Goal: Task Accomplishment & Management: Complete application form

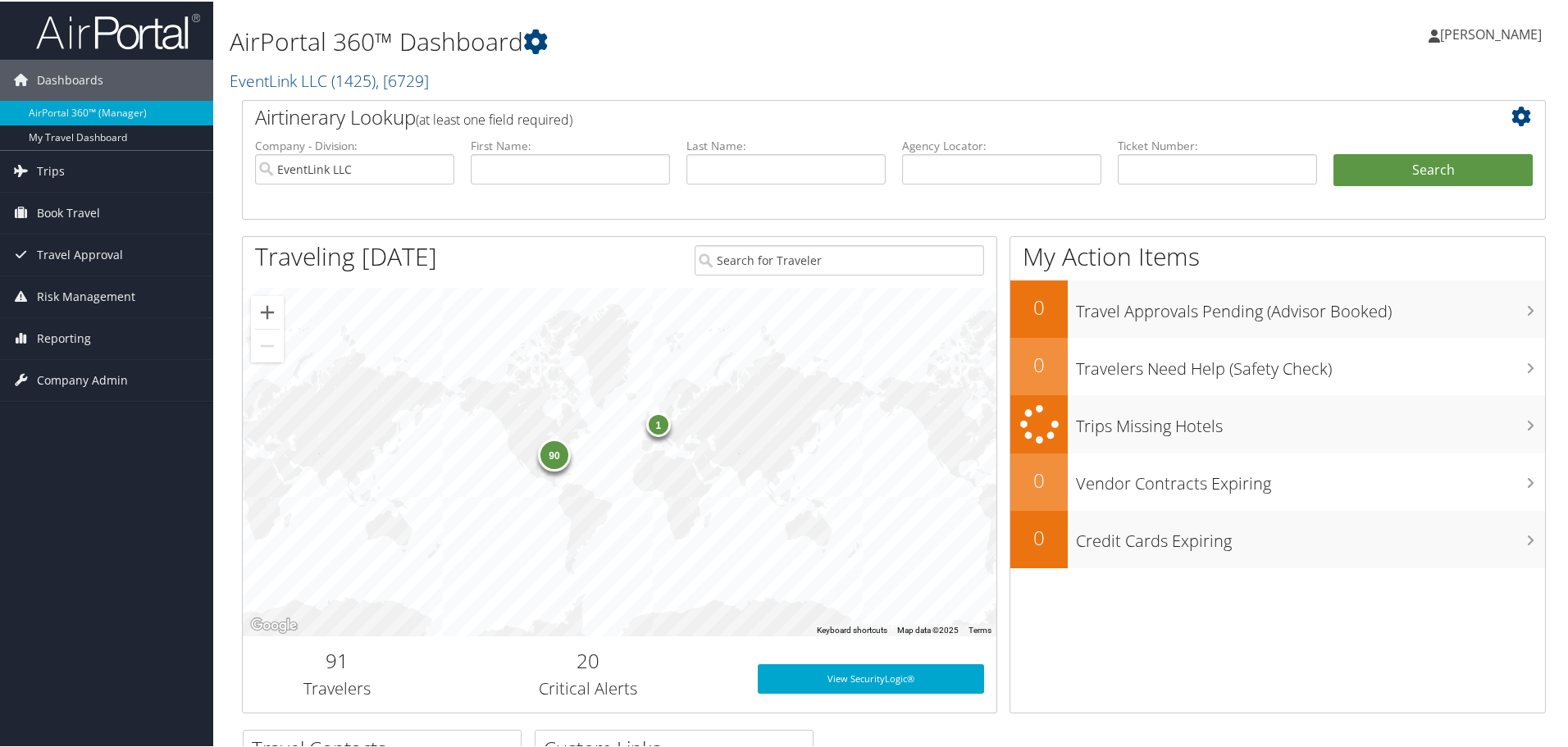
click at [100, 375] on span "Company Admin" at bounding box center [82, 379] width 91 height 41
click at [94, 479] on link "Users (Beta)" at bounding box center [107, 485] width 213 height 24
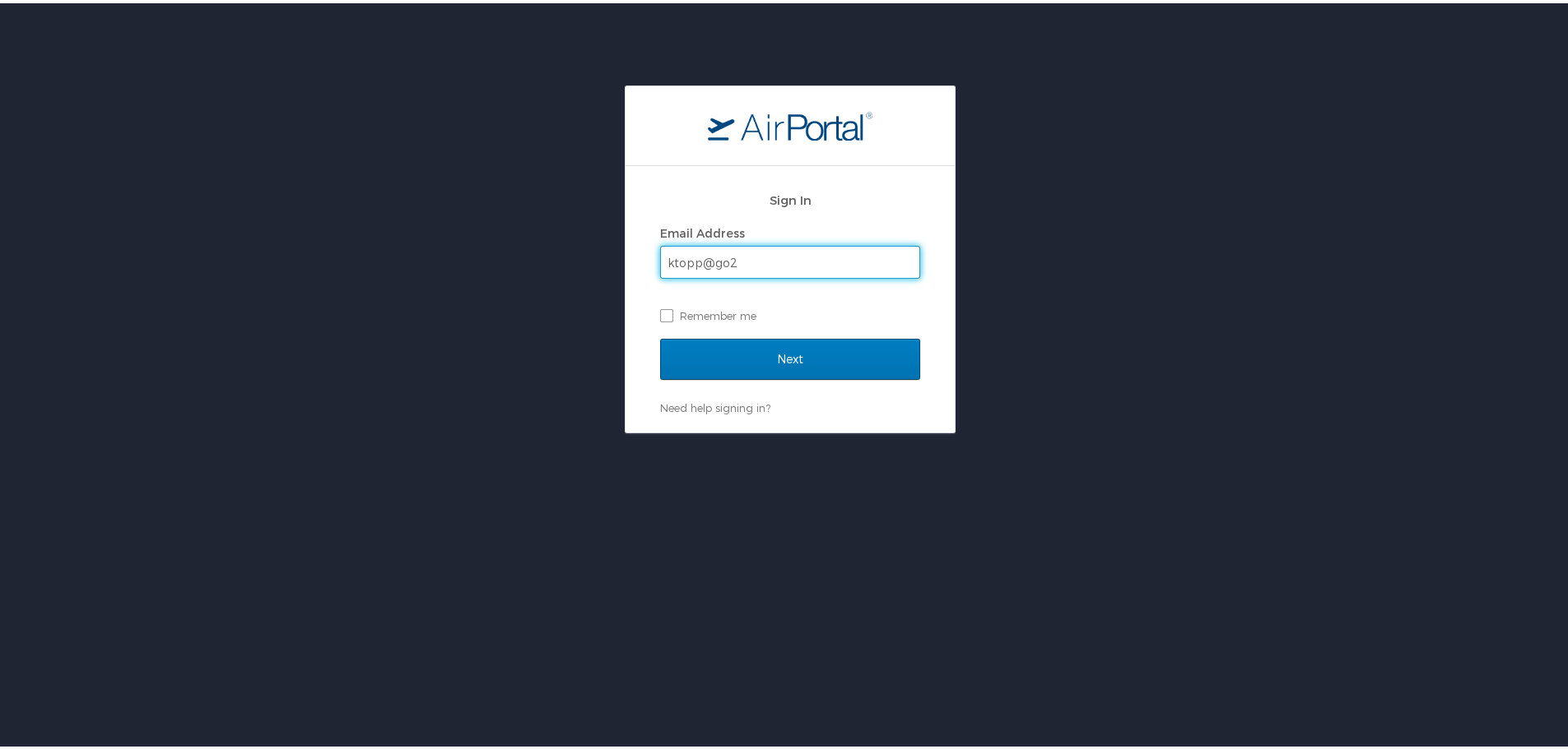
type input "ktopp@go2eventlink.com"
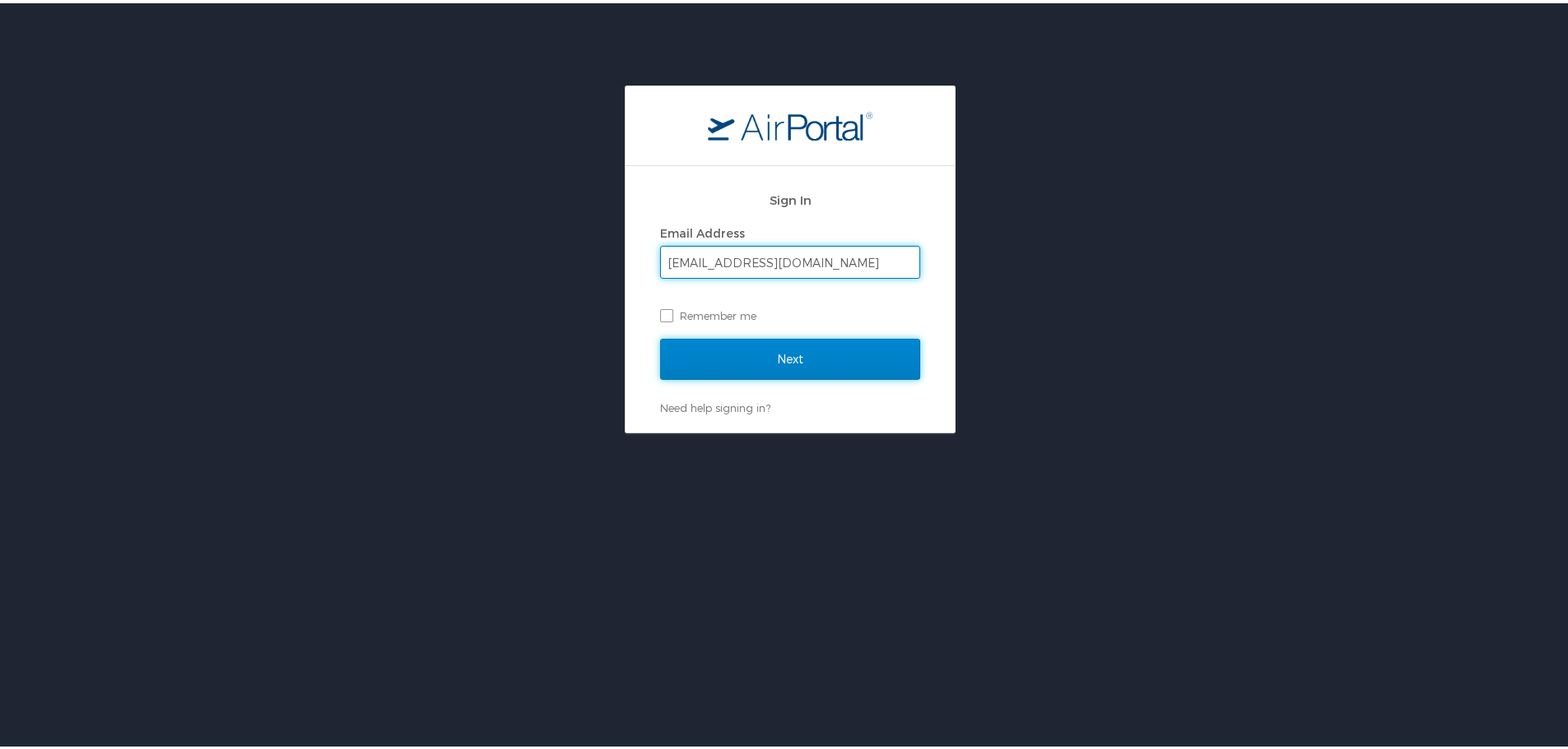
click at [815, 354] on input "Next" at bounding box center [789, 356] width 260 height 41
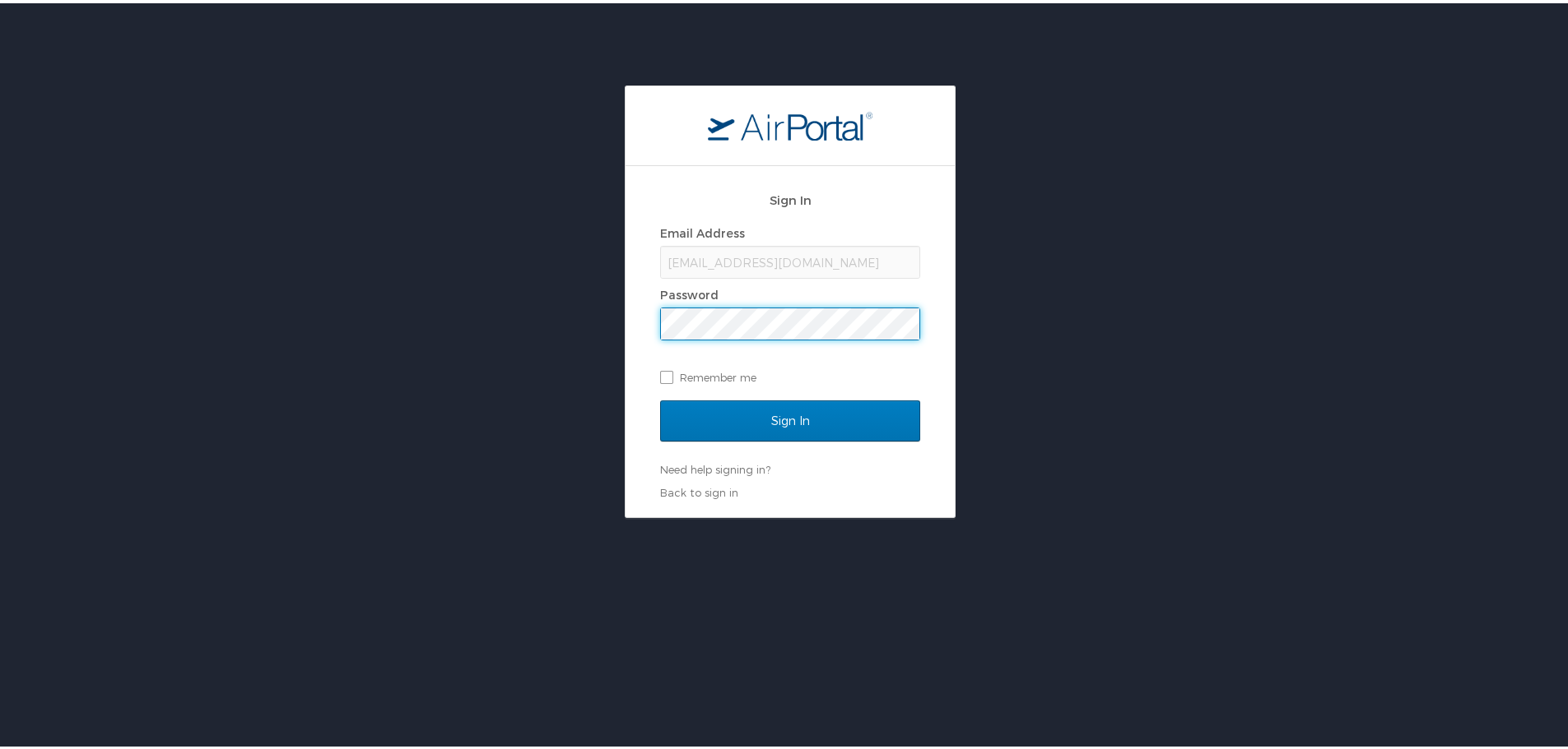
click at [660, 397] on input "Sign In" at bounding box center [789, 418] width 260 height 41
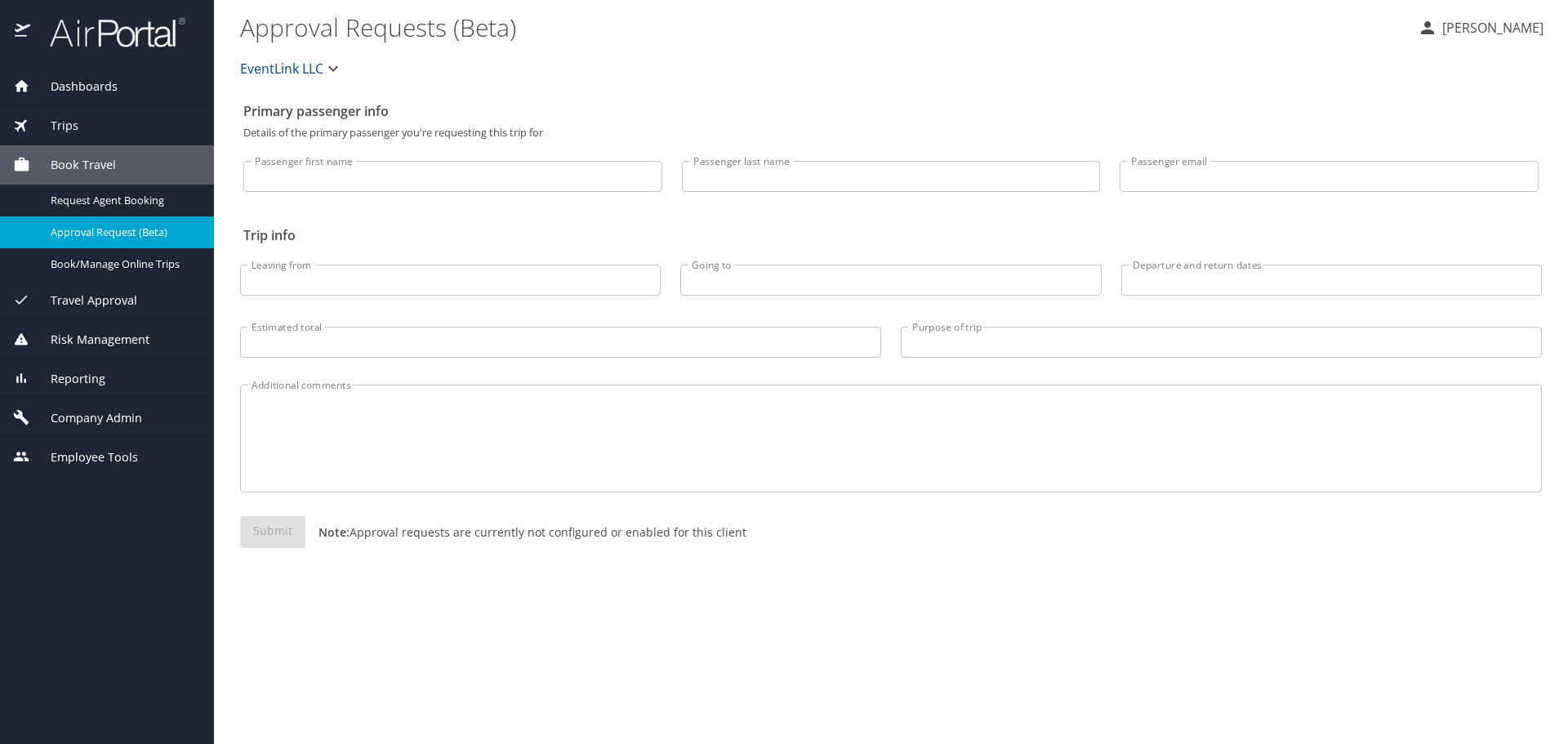
click at [105, 459] on span "Employee Tools" at bounding box center [84, 458] width 108 height 18
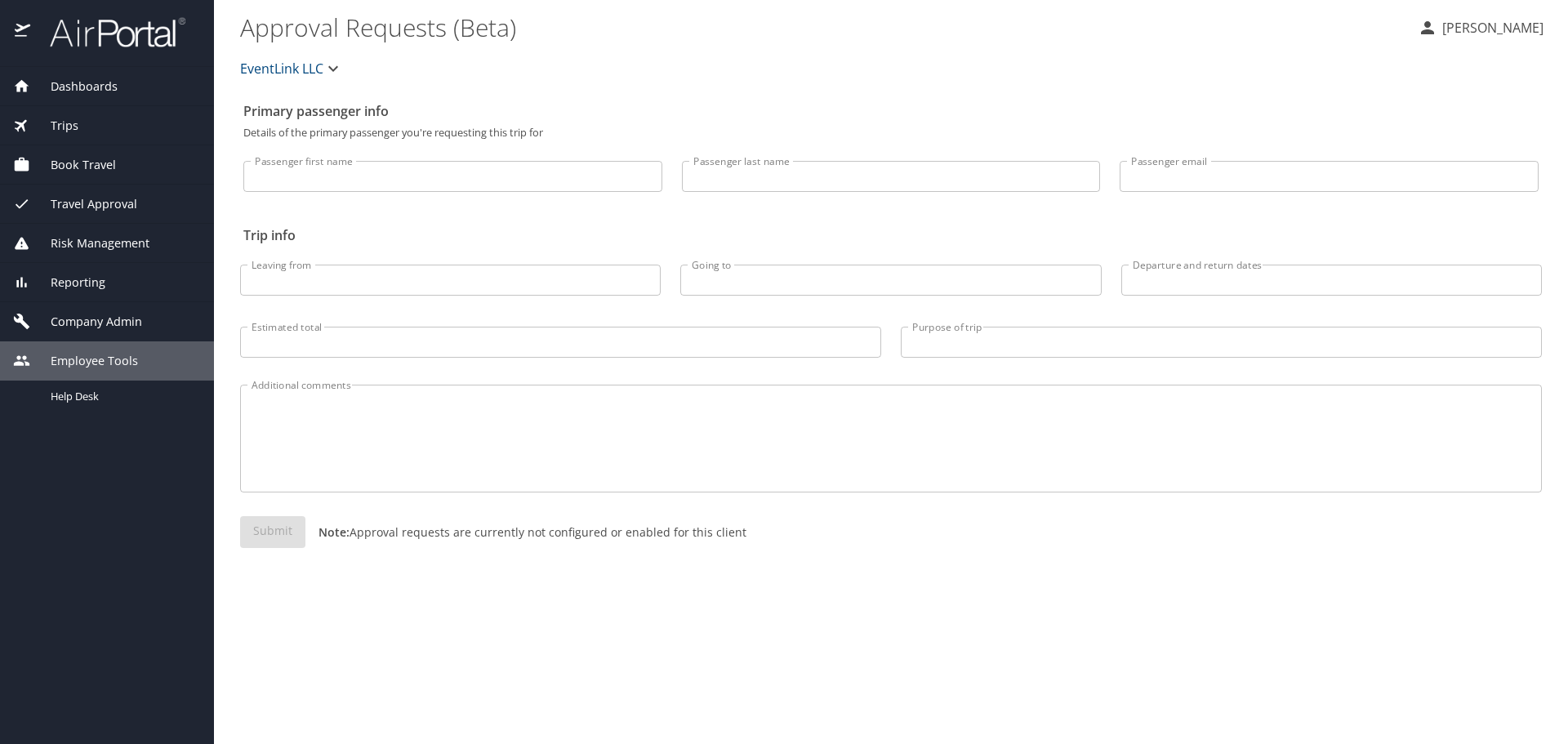
click at [94, 322] on span "Company Admin" at bounding box center [86, 321] width 112 height 18
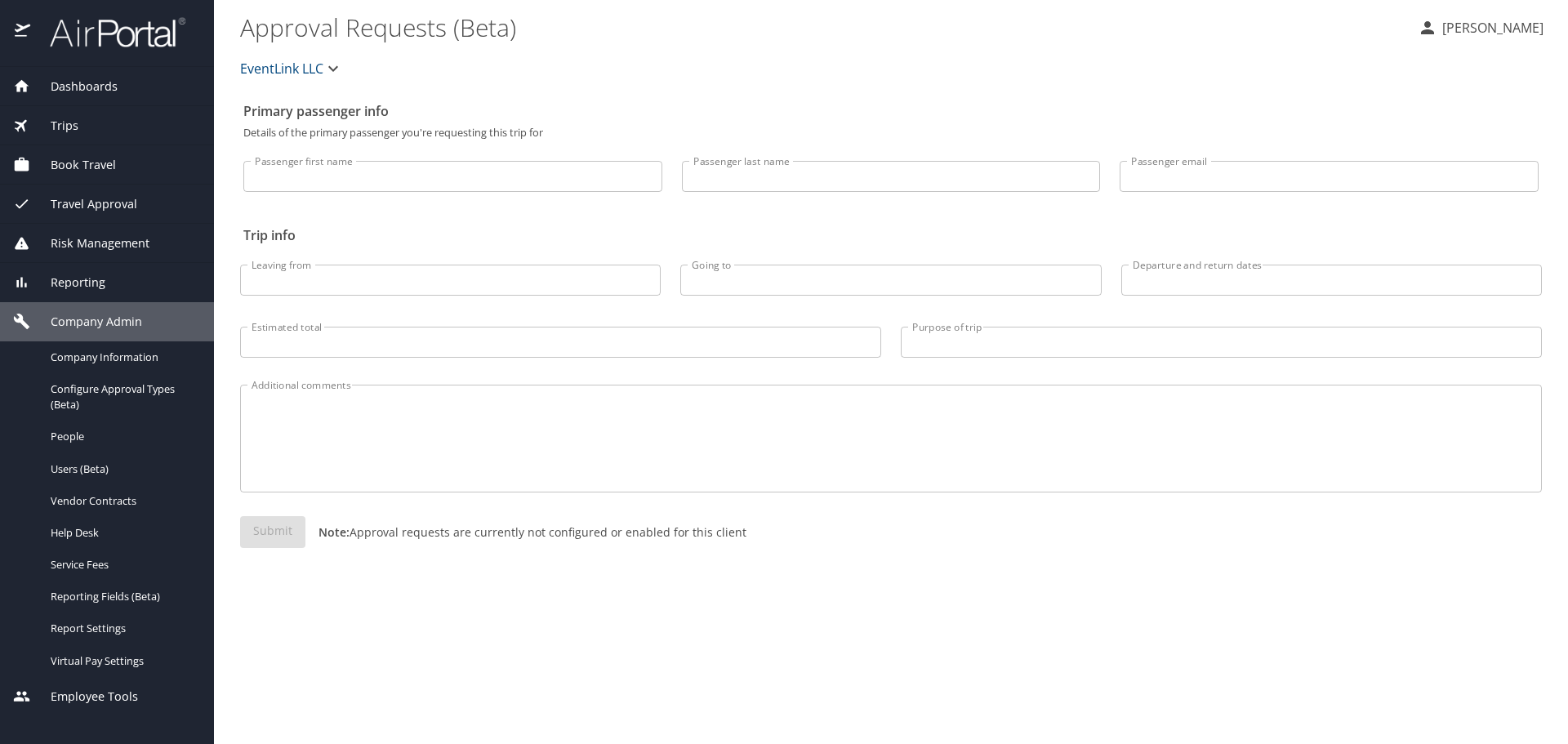
click at [88, 472] on span "Users (Beta)" at bounding box center [123, 469] width 144 height 16
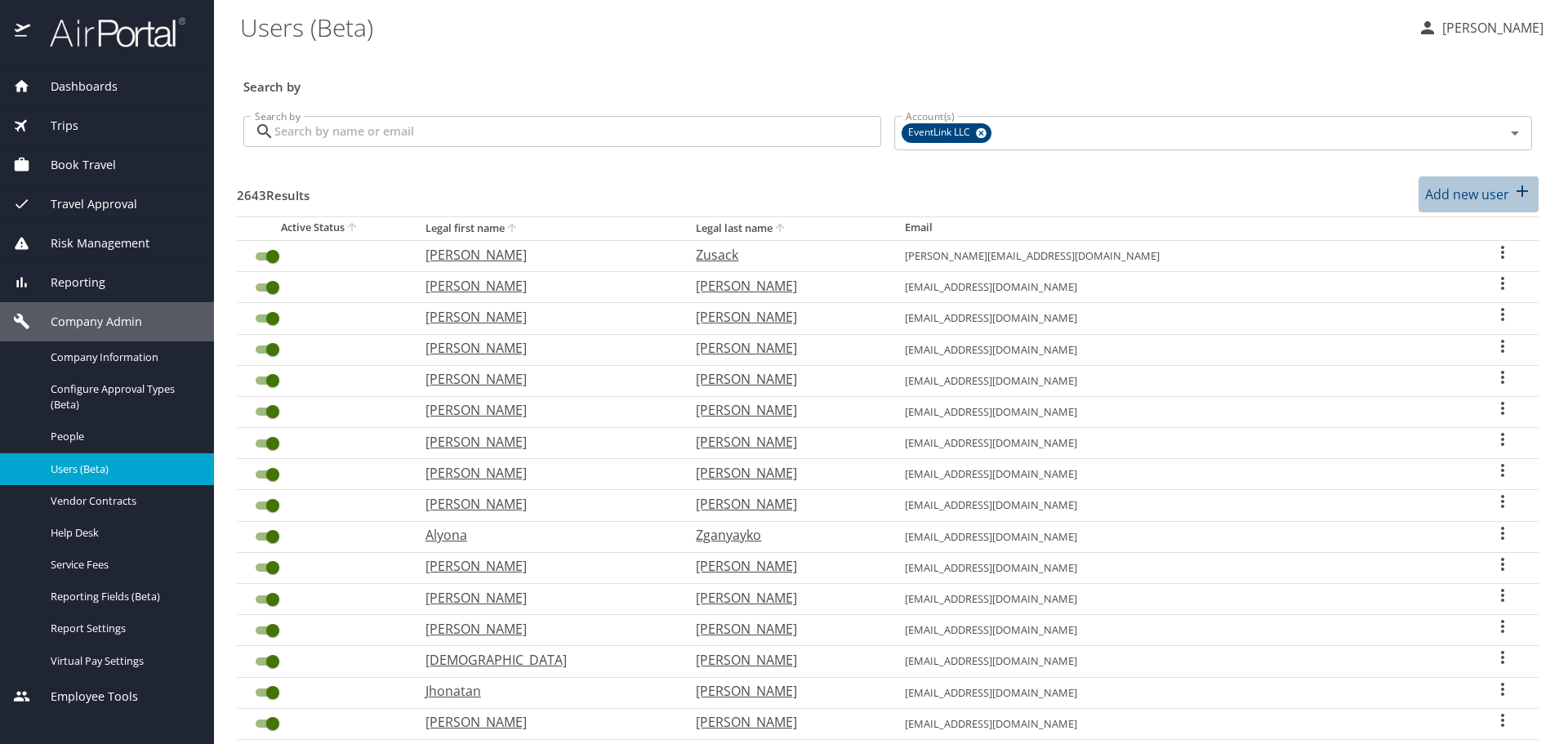
click at [1439, 202] on p "Add new user" at bounding box center [1467, 195] width 84 height 19
select select "US"
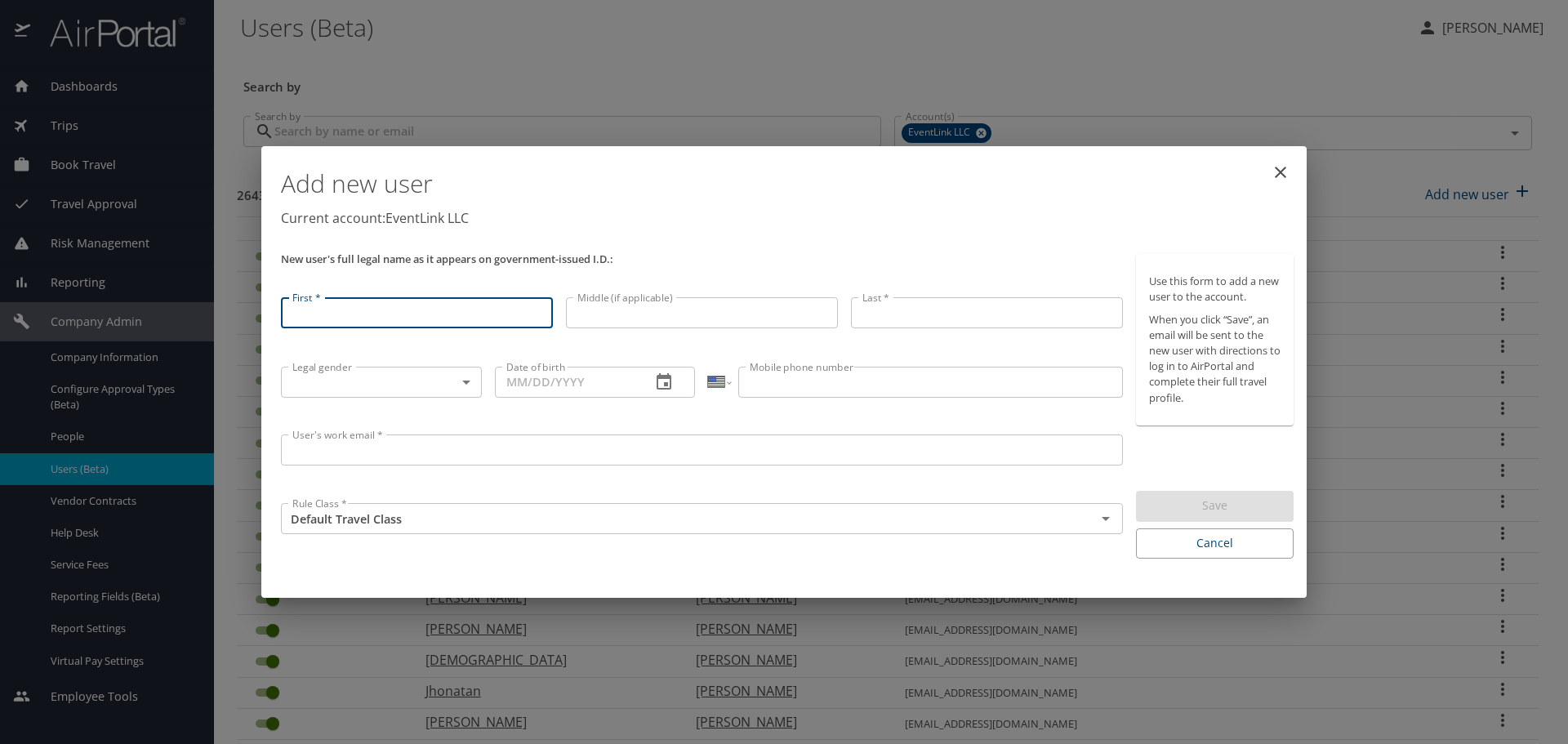
click at [409, 317] on input "First *" at bounding box center [417, 313] width 272 height 31
type input "Mark"
click at [622, 322] on input "Middle (if applicable)" at bounding box center [702, 312] width 272 height 31
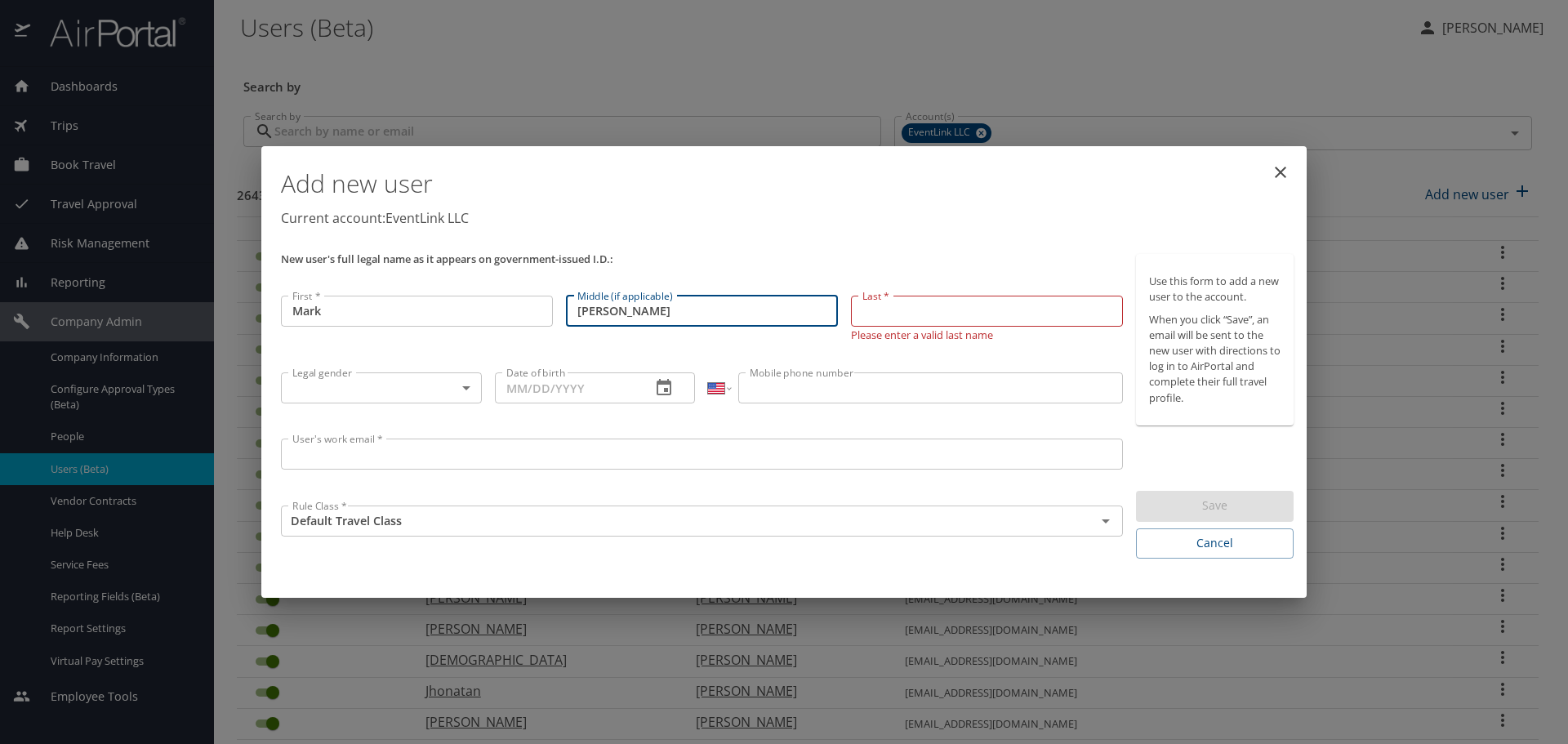
type input "[PERSON_NAME]"
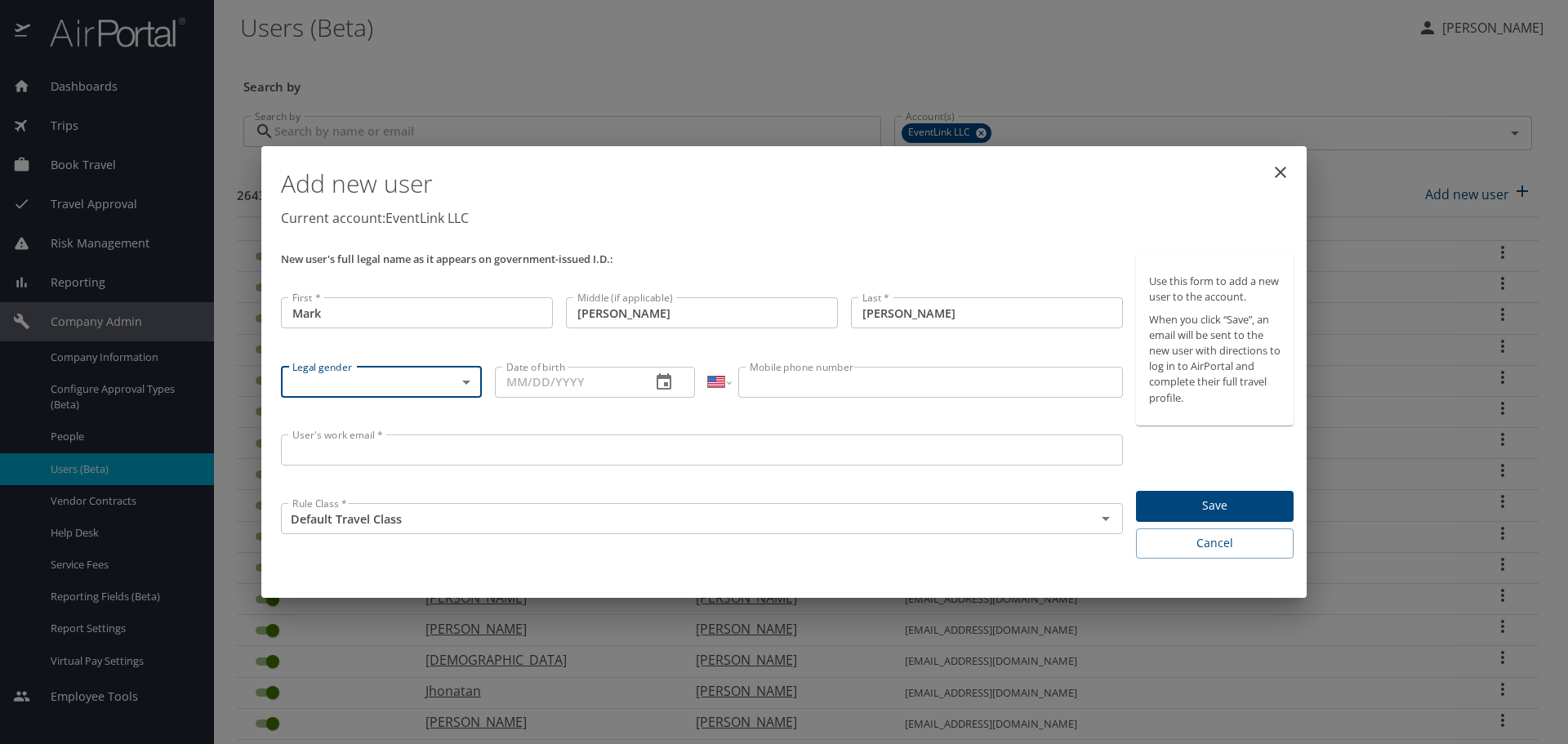
click at [438, 388] on body "Dashboards AirPortal 360™ Manager My Travel Dashboard Trips Airtinerary® Lookup…" at bounding box center [784, 372] width 1568 height 744
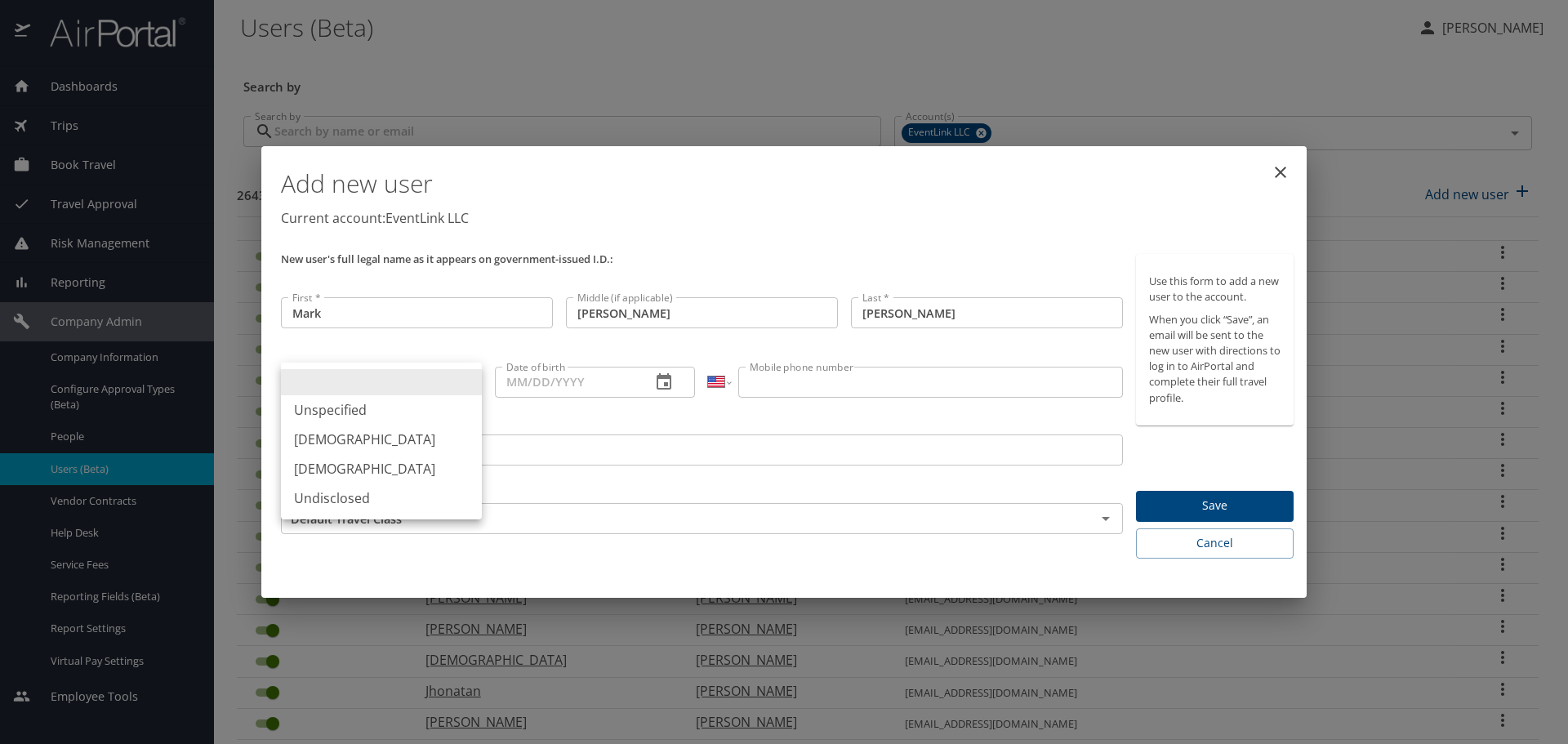
click at [360, 437] on li "[DEMOGRAPHIC_DATA]" at bounding box center [382, 439] width 201 height 29
type input "[DEMOGRAPHIC_DATA]"
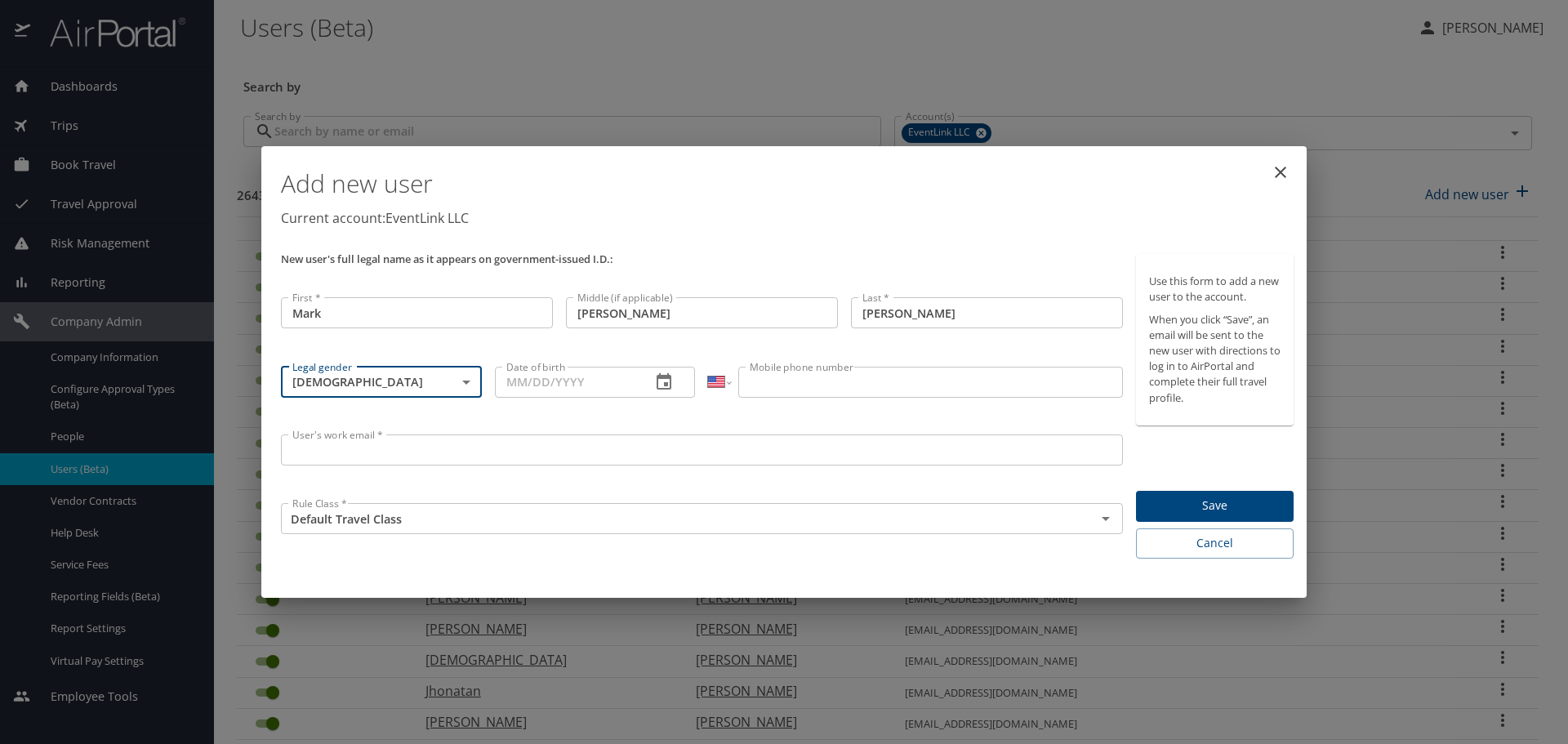
click at [554, 382] on input "Date of birth" at bounding box center [567, 383] width 144 height 31
type input "[DATE]"
click at [803, 381] on input "Mobile phone number" at bounding box center [930, 383] width 383 height 31
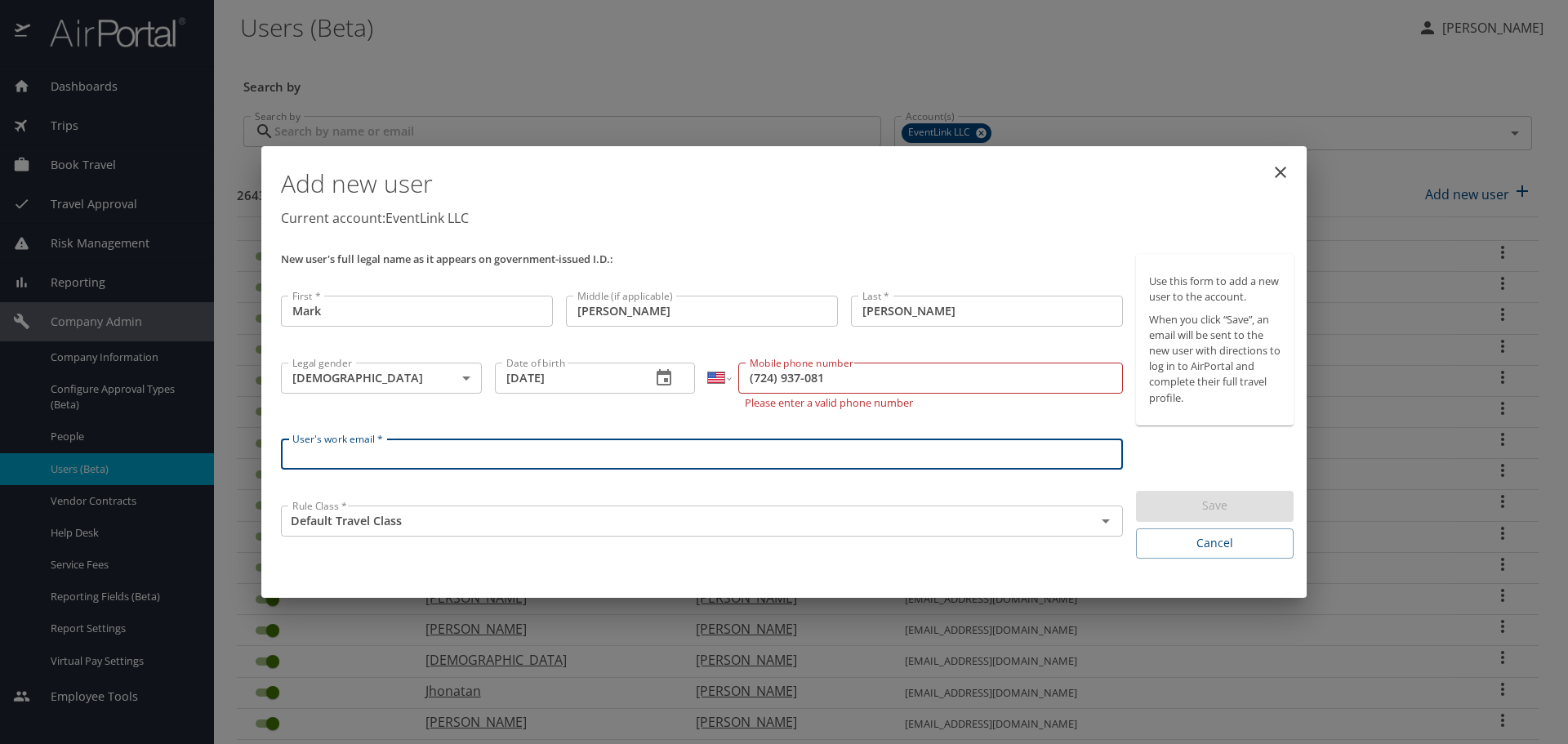
click at [848, 377] on input "(724) 937-081" at bounding box center [930, 379] width 383 height 31
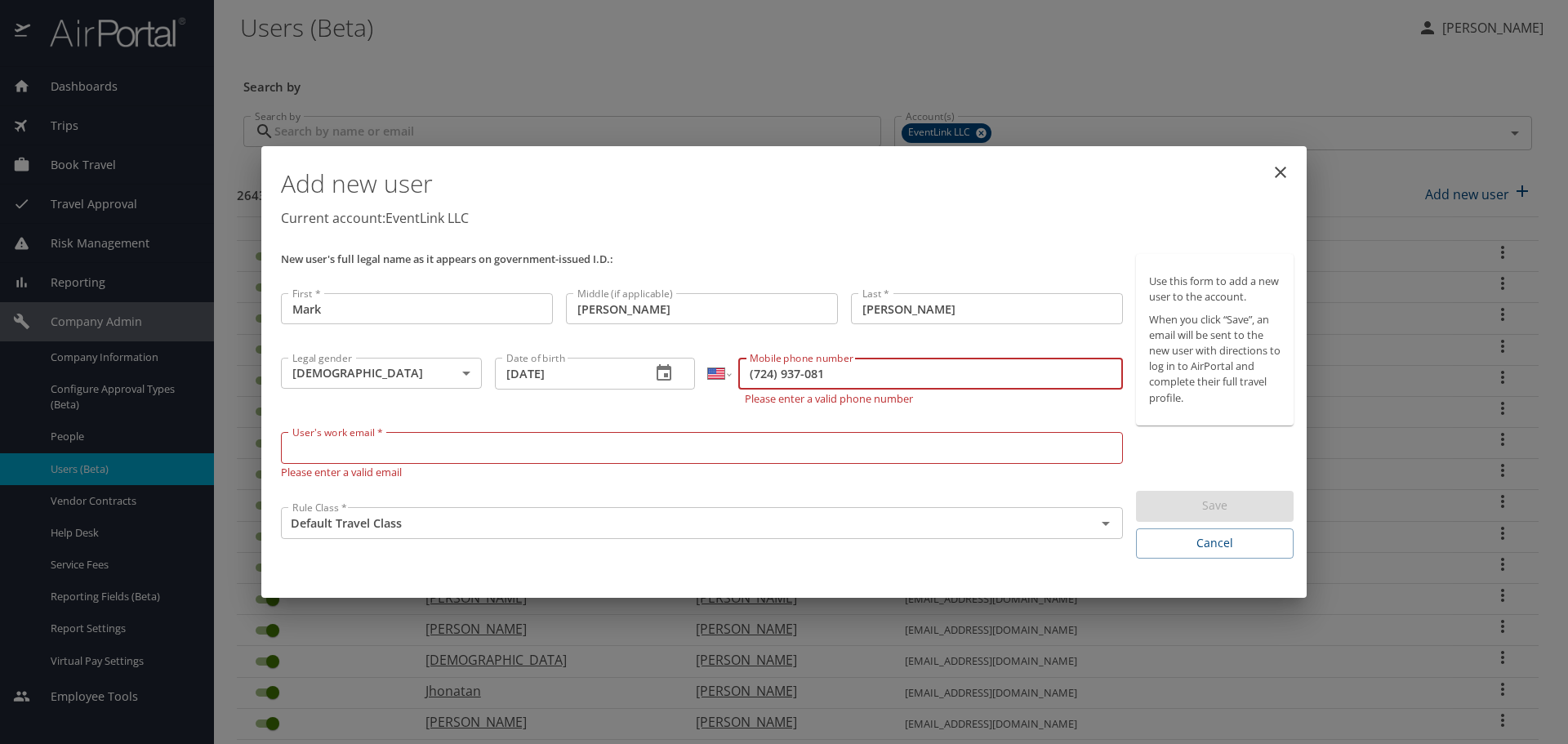
drag, startPoint x: 848, startPoint y: 377, endPoint x: 645, endPoint y: 379, distance: 203.0
click at [647, 378] on div "New user's full legal name as it appears on government-issued I.D.: First * Mar…" at bounding box center [702, 406] width 856 height 317
type input "[PHONE_NUMBER]"
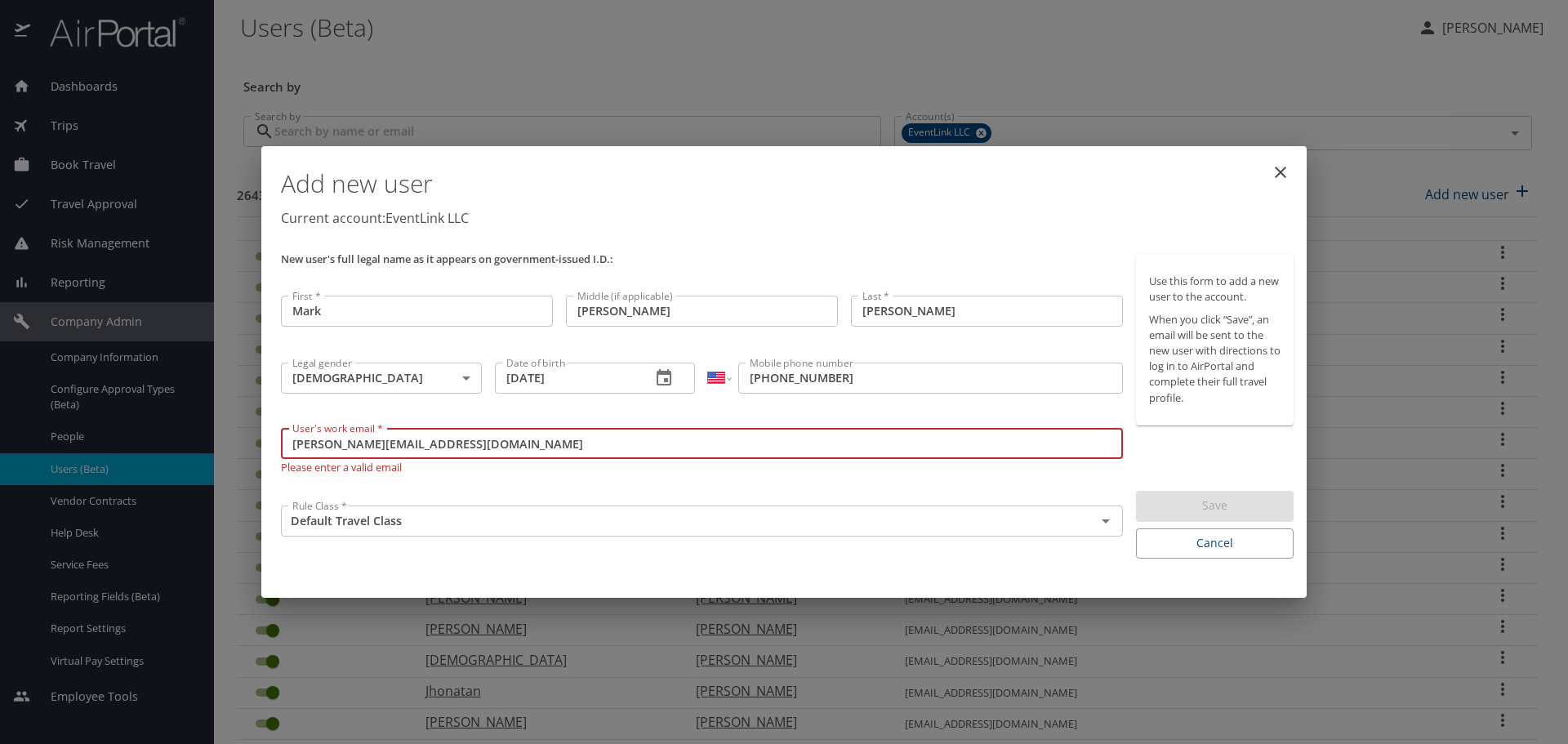
type input "[PERSON_NAME][EMAIL_ADDRESS][DOMAIN_NAME]"
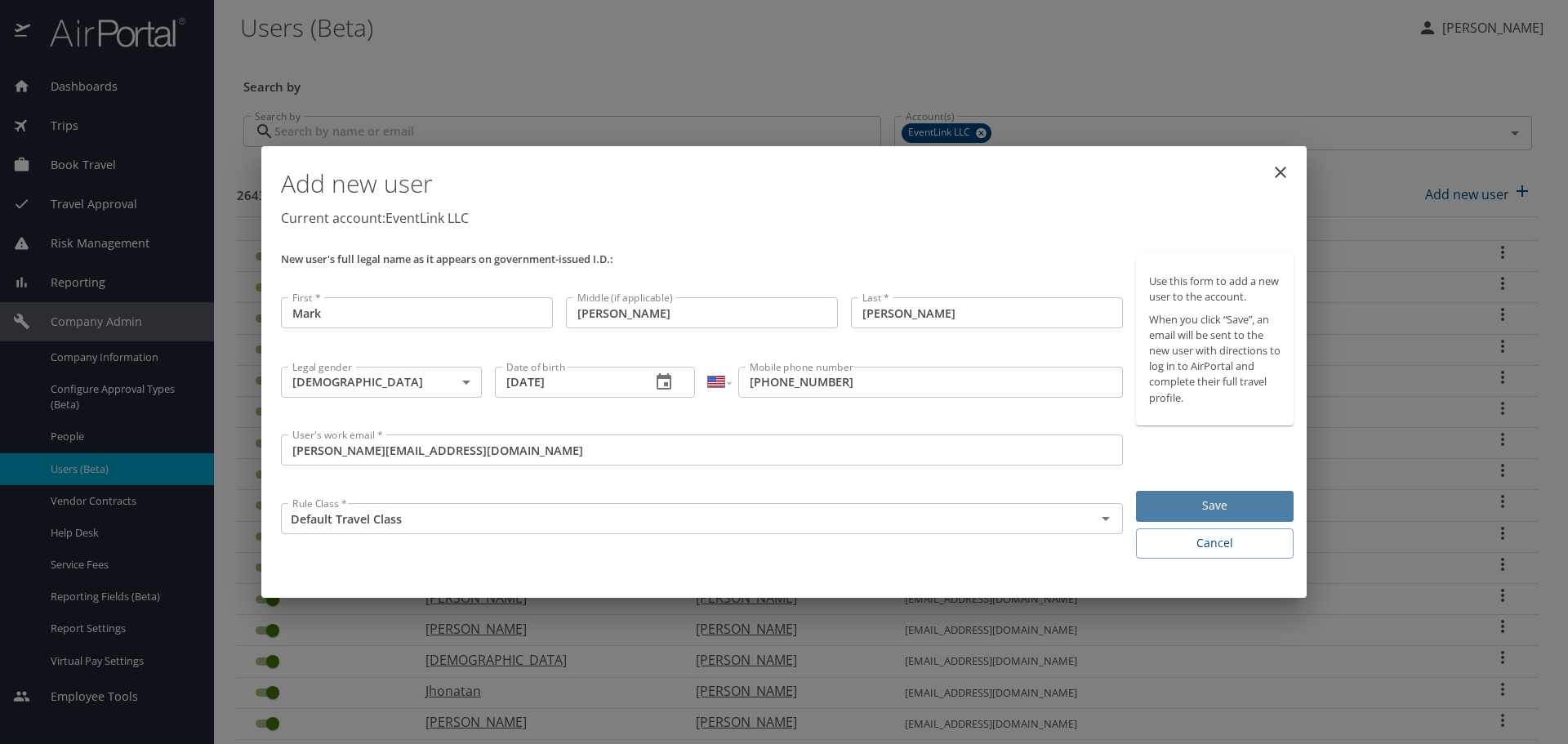
click at [1164, 511] on span "Save" at bounding box center [1215, 505] width 131 height 20
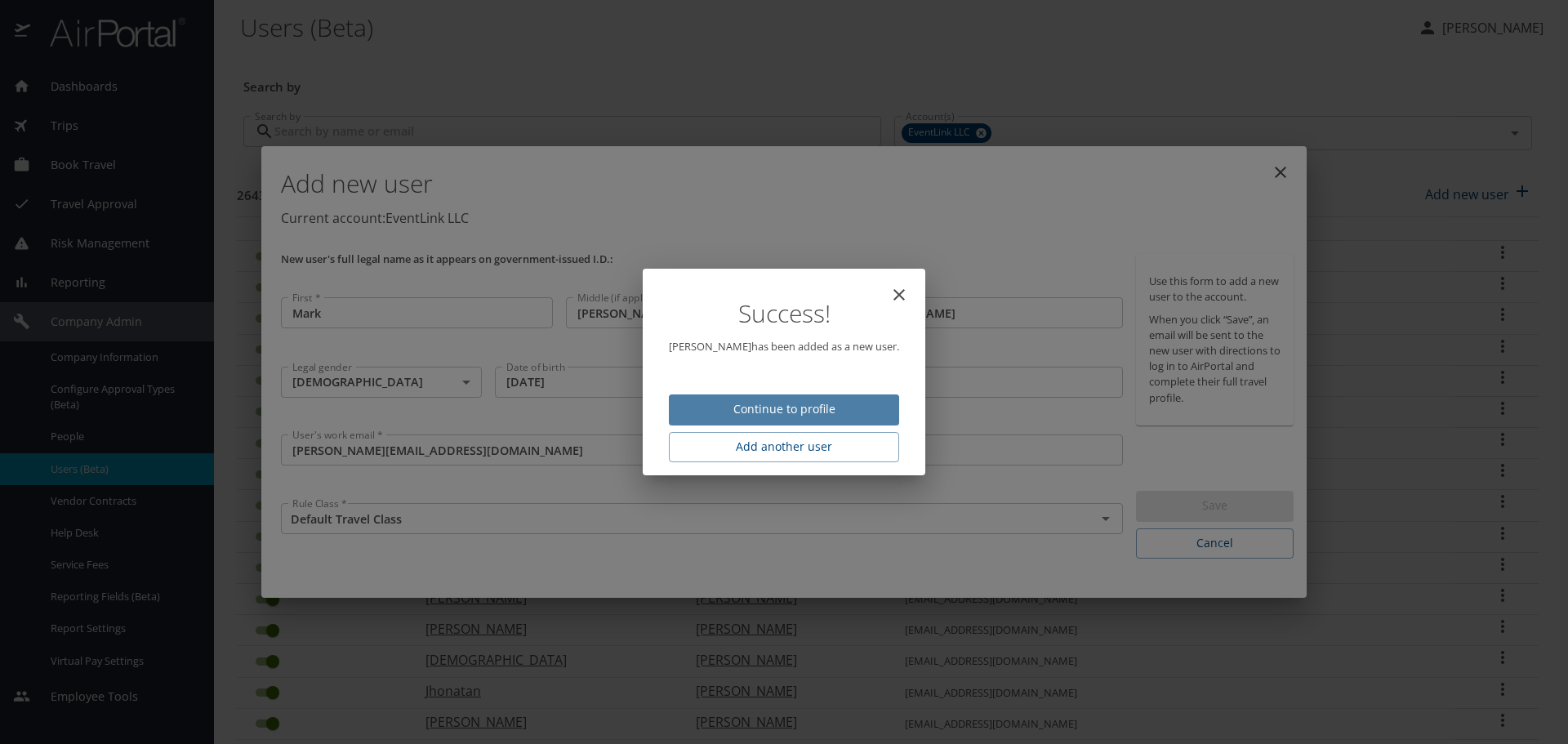
click at [815, 410] on span "Continue to profile" at bounding box center [784, 409] width 204 height 20
select select "US"
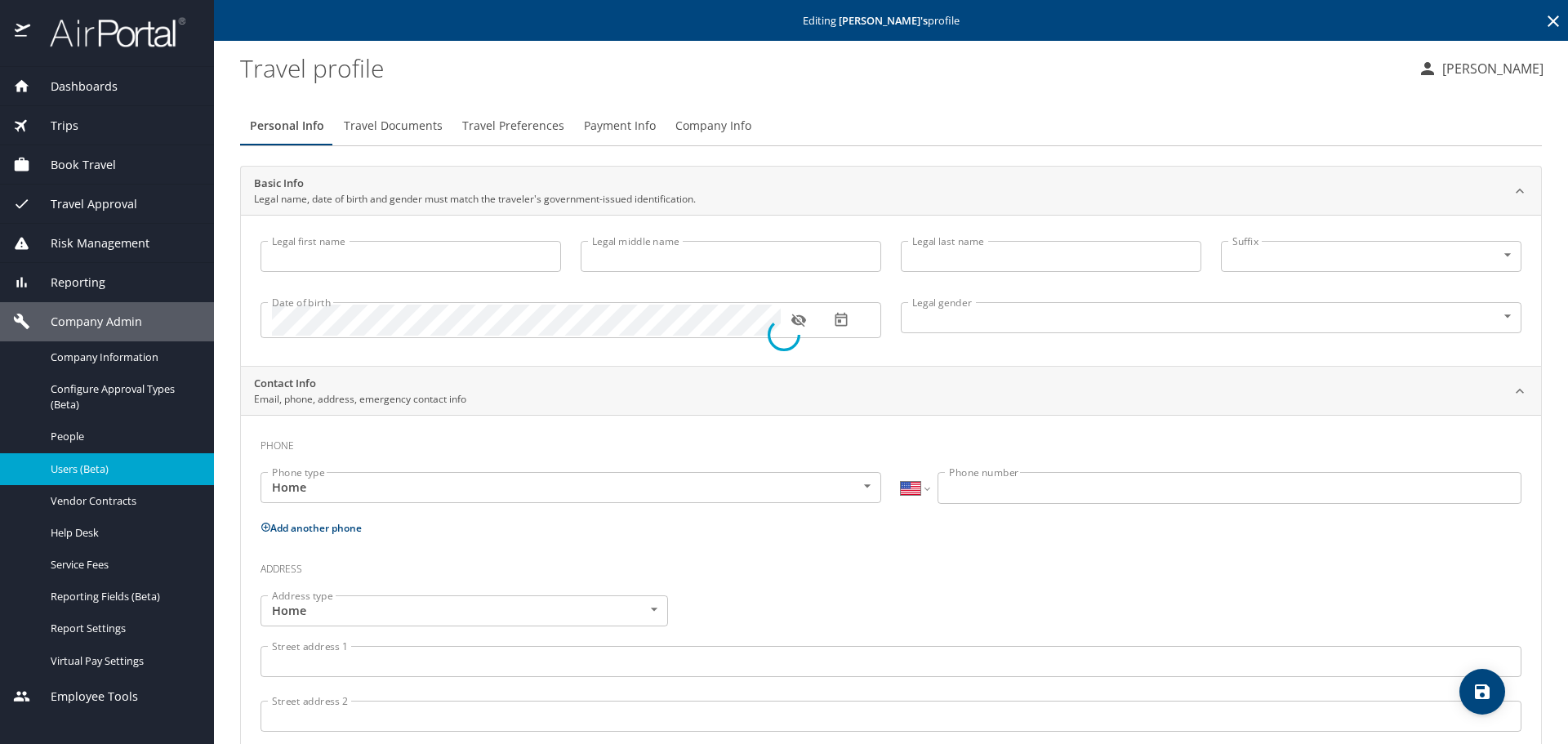
type input "Mark"
type input "[PERSON_NAME]"
type input "[DEMOGRAPHIC_DATA]"
select select "US"
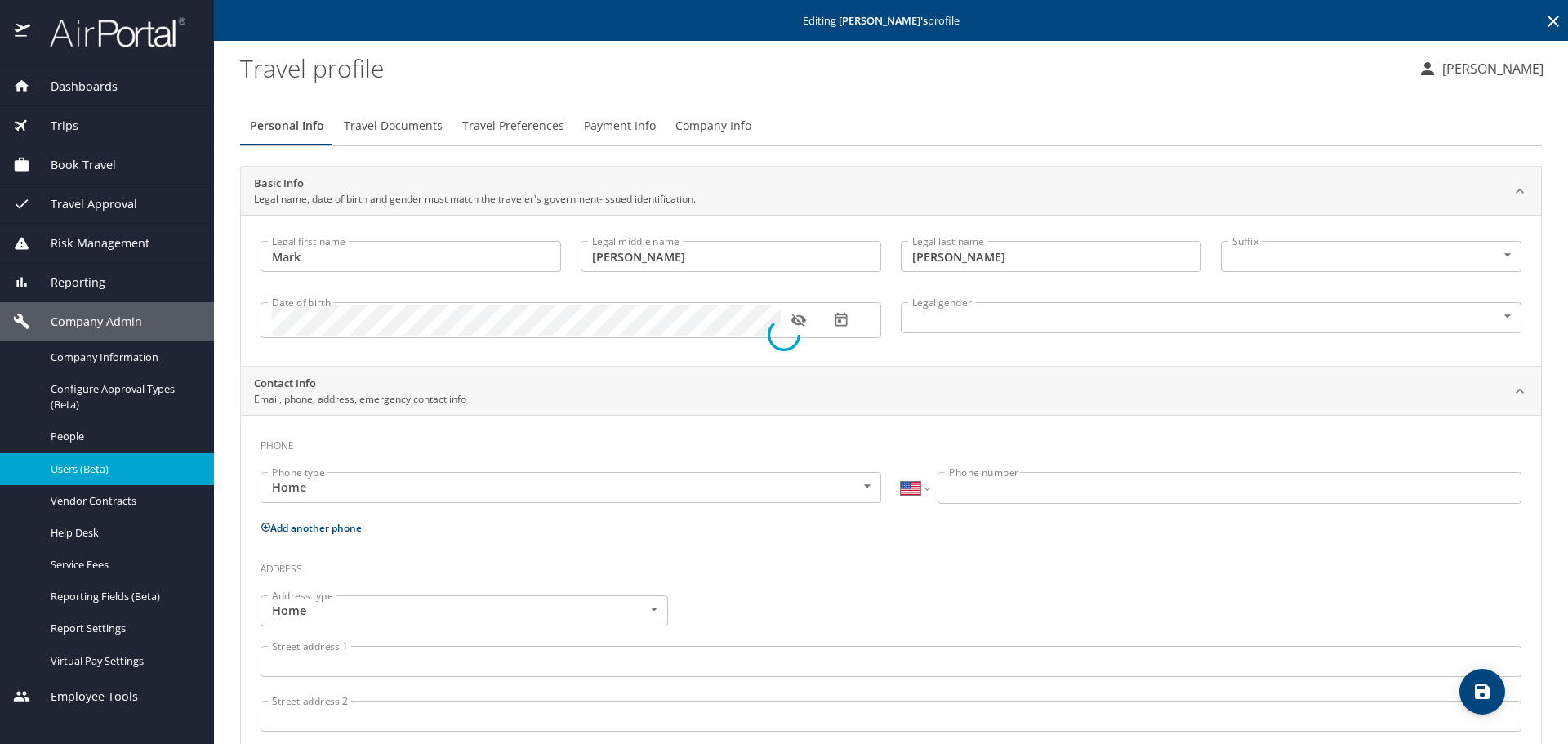
select select "US"
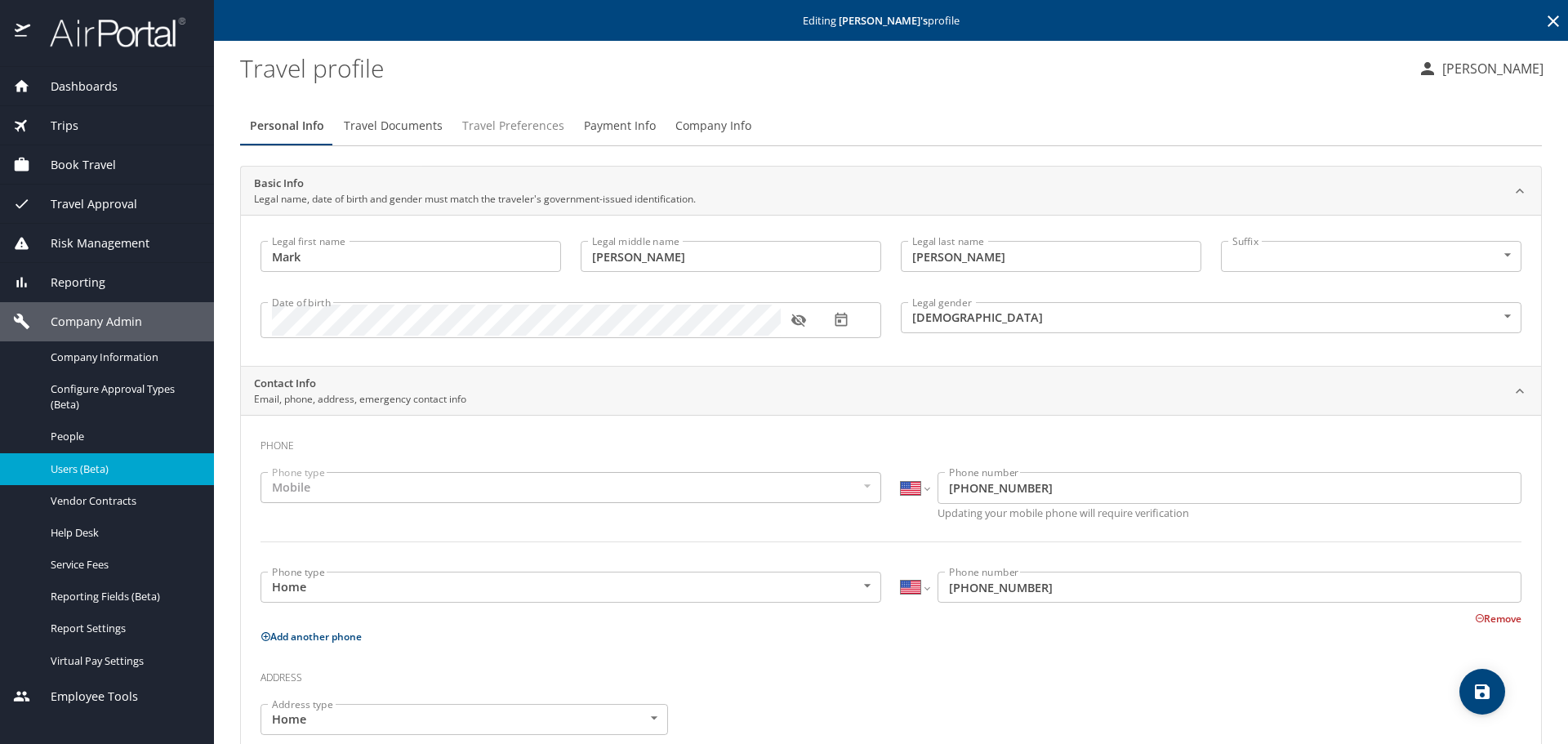
click at [488, 125] on span "Travel Preferences" at bounding box center [513, 126] width 102 height 20
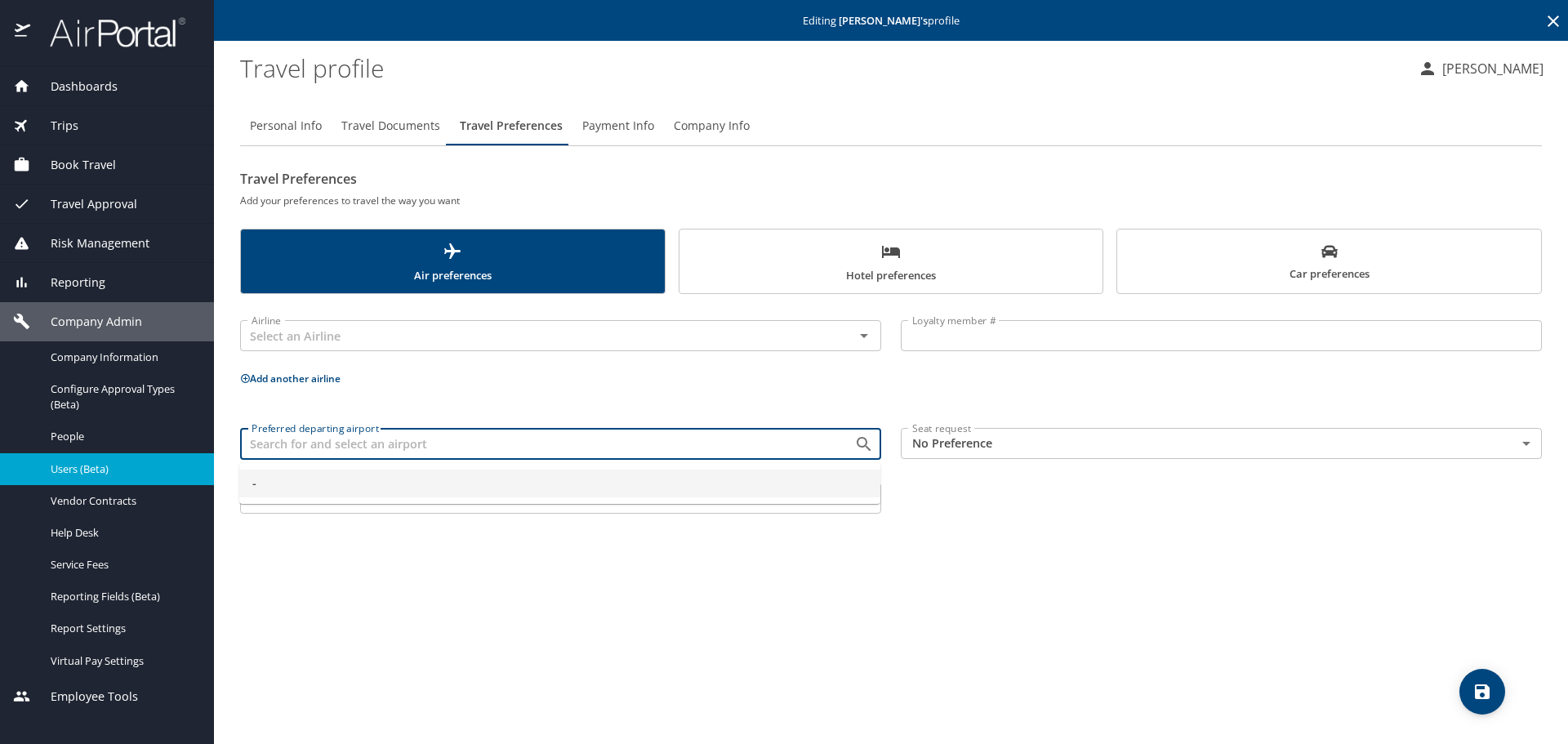
click at [383, 453] on input "Preferred departing airport" at bounding box center [536, 444] width 583 height 21
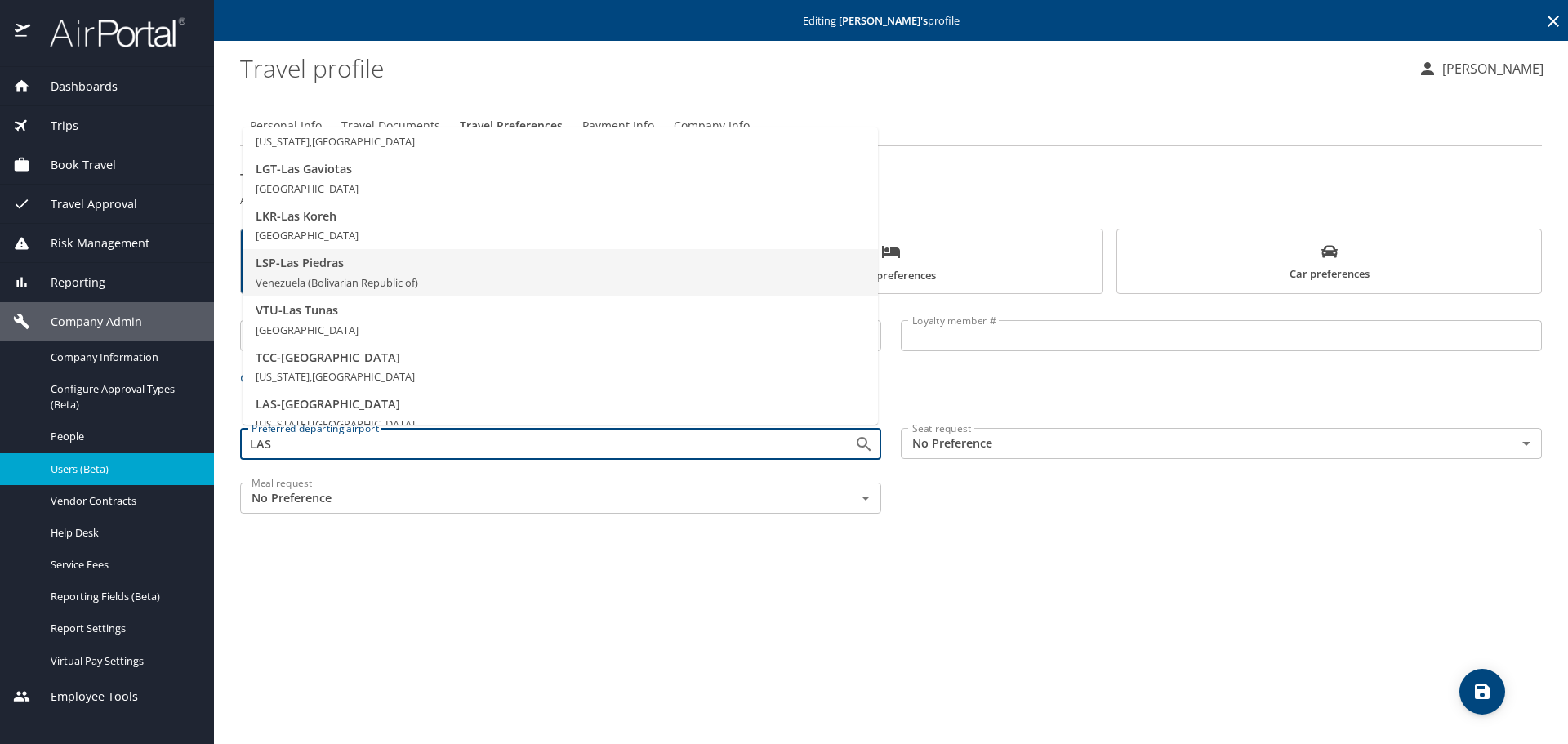
scroll to position [82, 0]
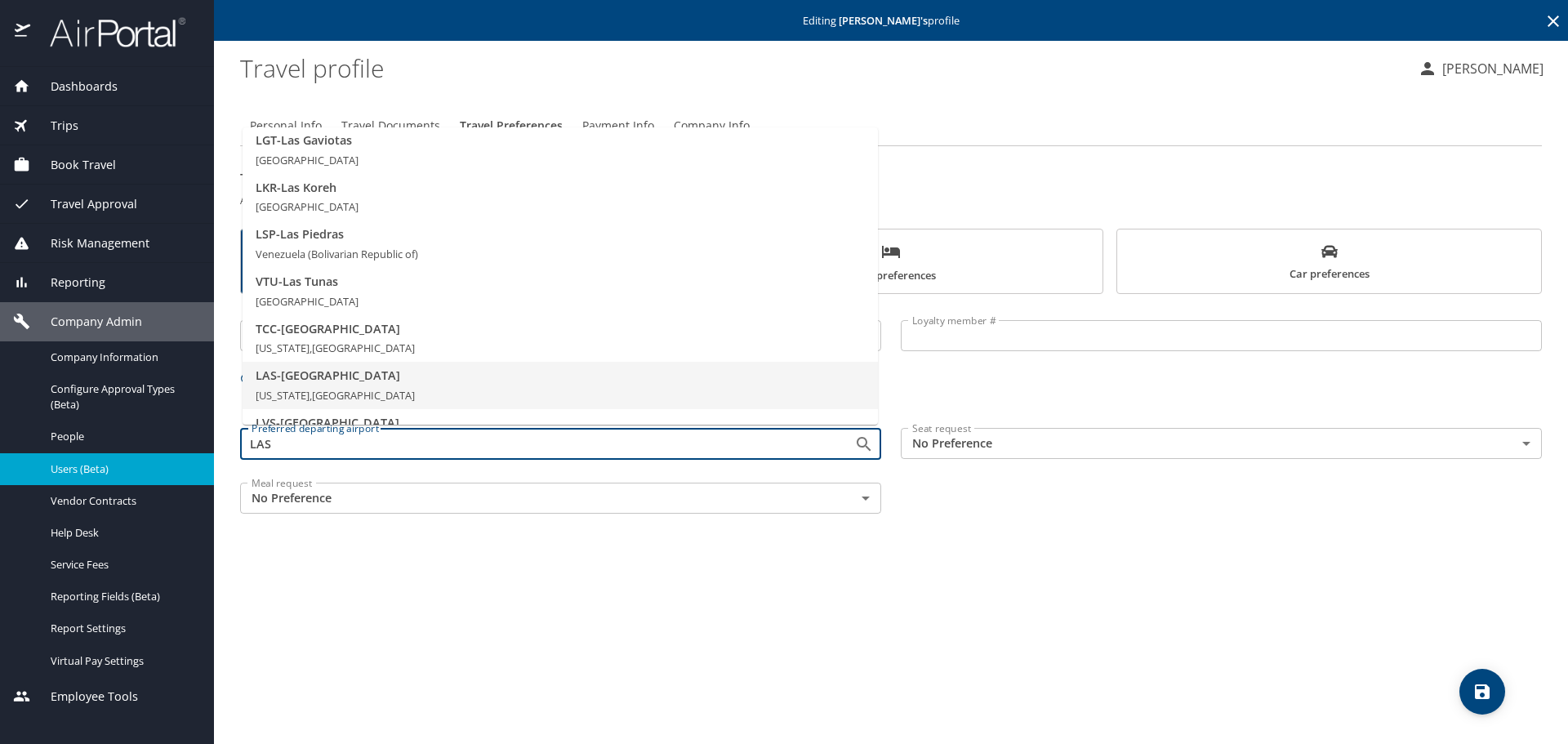
click at [366, 387] on li "LAS - [GEOGRAPHIC_DATA] [US_STATE], [GEOGRAPHIC_DATA]" at bounding box center [560, 386] width 636 height 48
type input "LAS - [GEOGRAPHIC_DATA]"
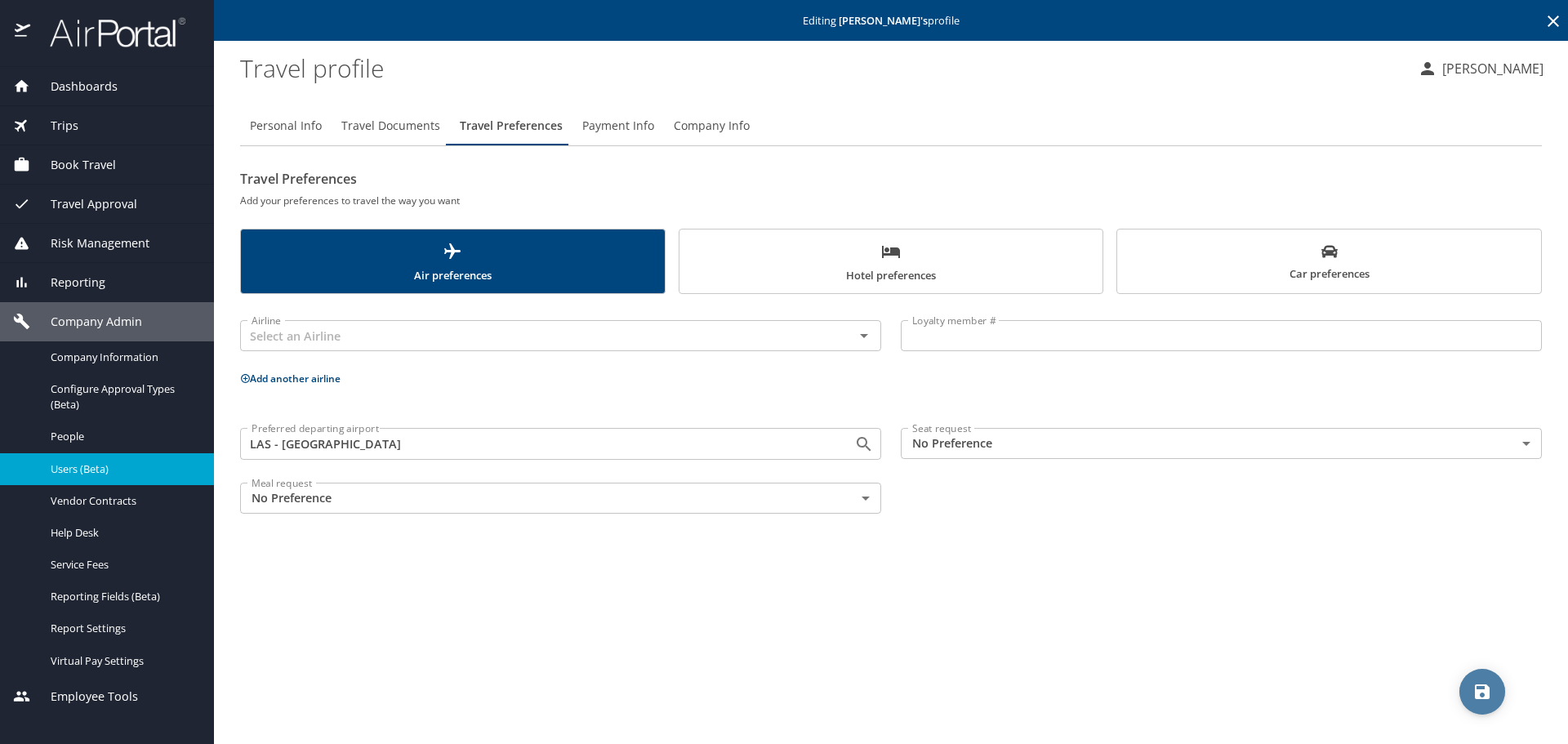
click at [1478, 698] on icon "save" at bounding box center [1481, 691] width 15 height 15
